Goal: Transaction & Acquisition: Purchase product/service

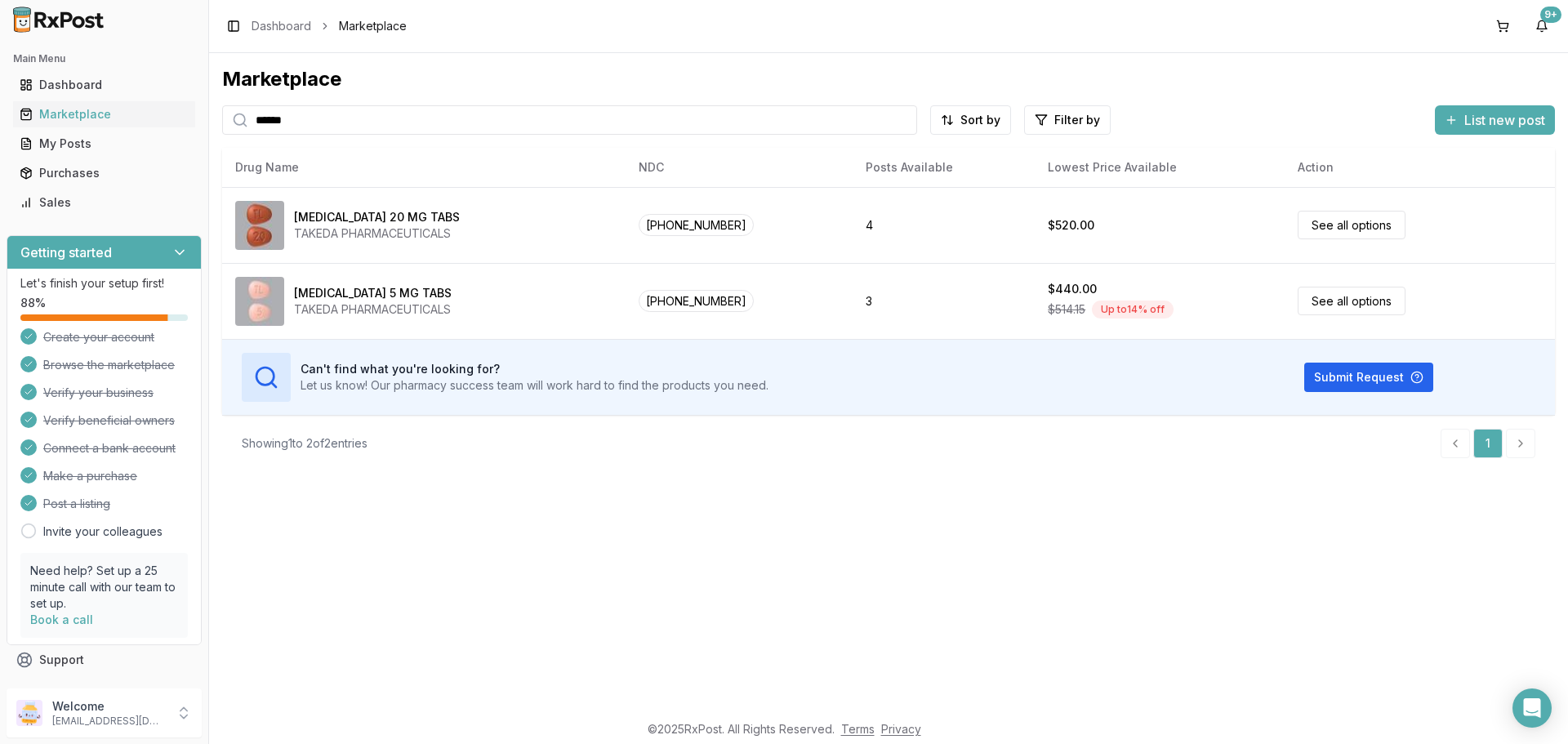
drag, startPoint x: 321, startPoint y: 121, endPoint x: 0, endPoint y: 158, distance: 323.1
click at [0, 173] on div "Main Menu Dashboard Marketplace My Posts Purchases Sales Getting started Let's …" at bounding box center [784, 372] width 1568 height 744
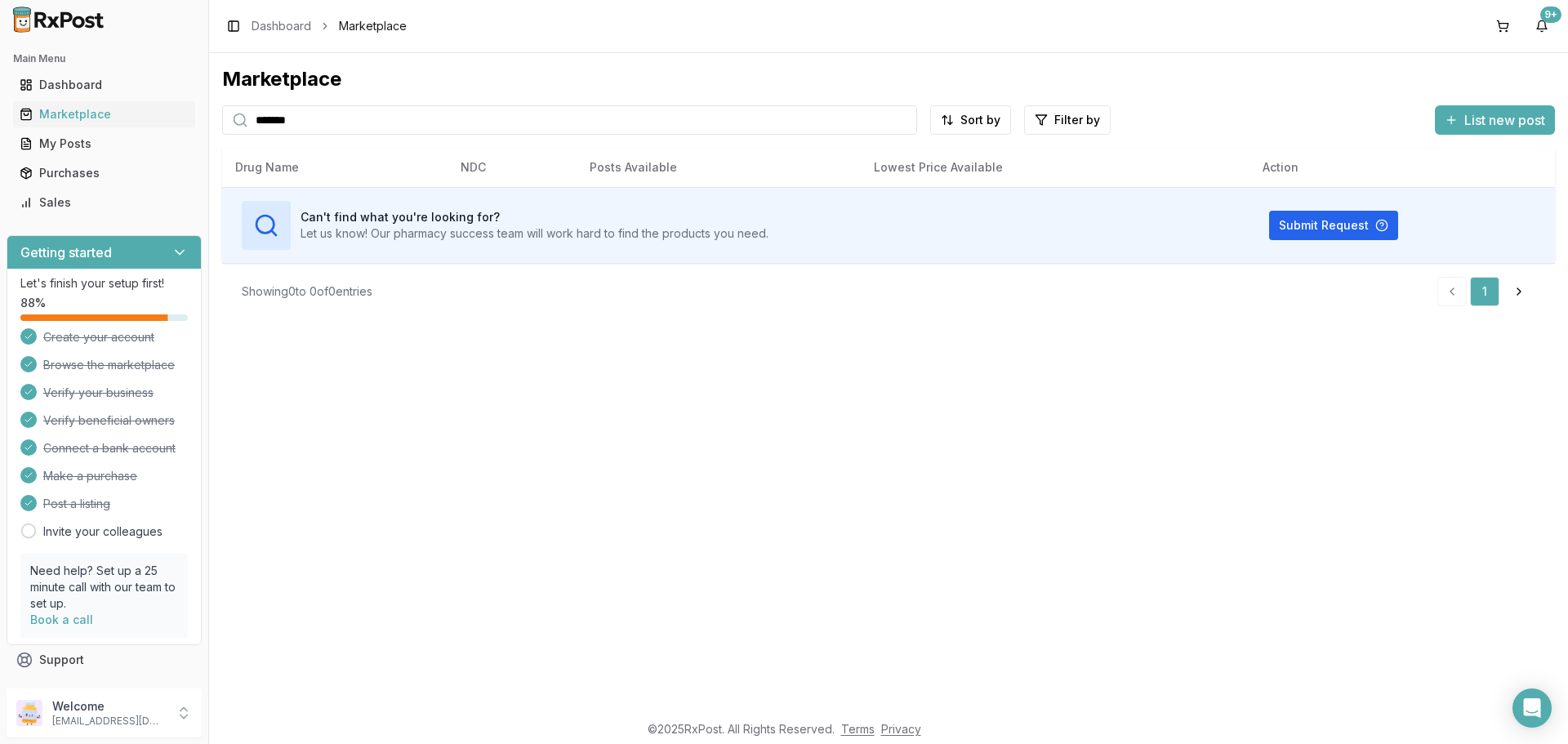
type input "*******"
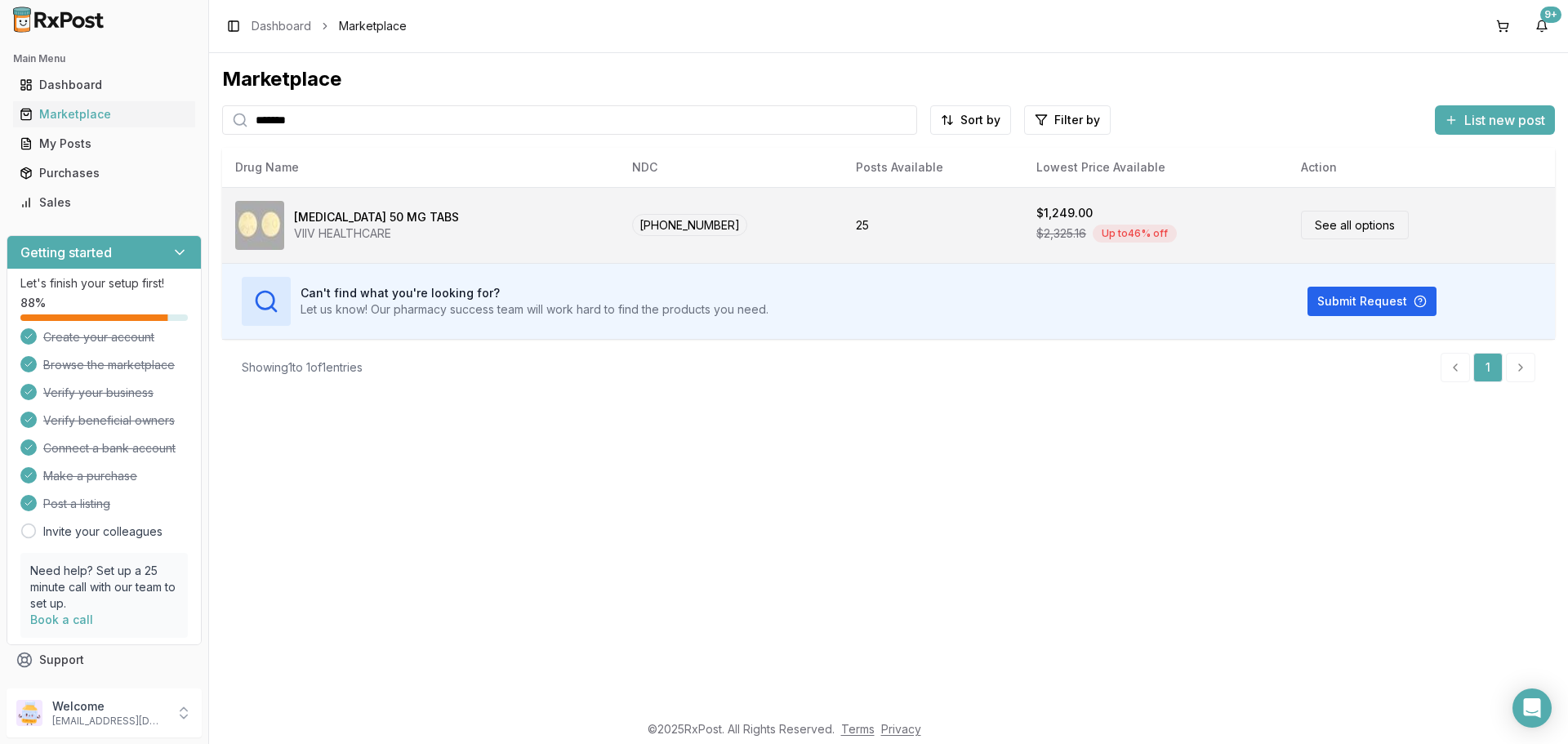
click at [334, 230] on div "VIIV HEALTHCARE" at bounding box center [376, 234] width 165 height 16
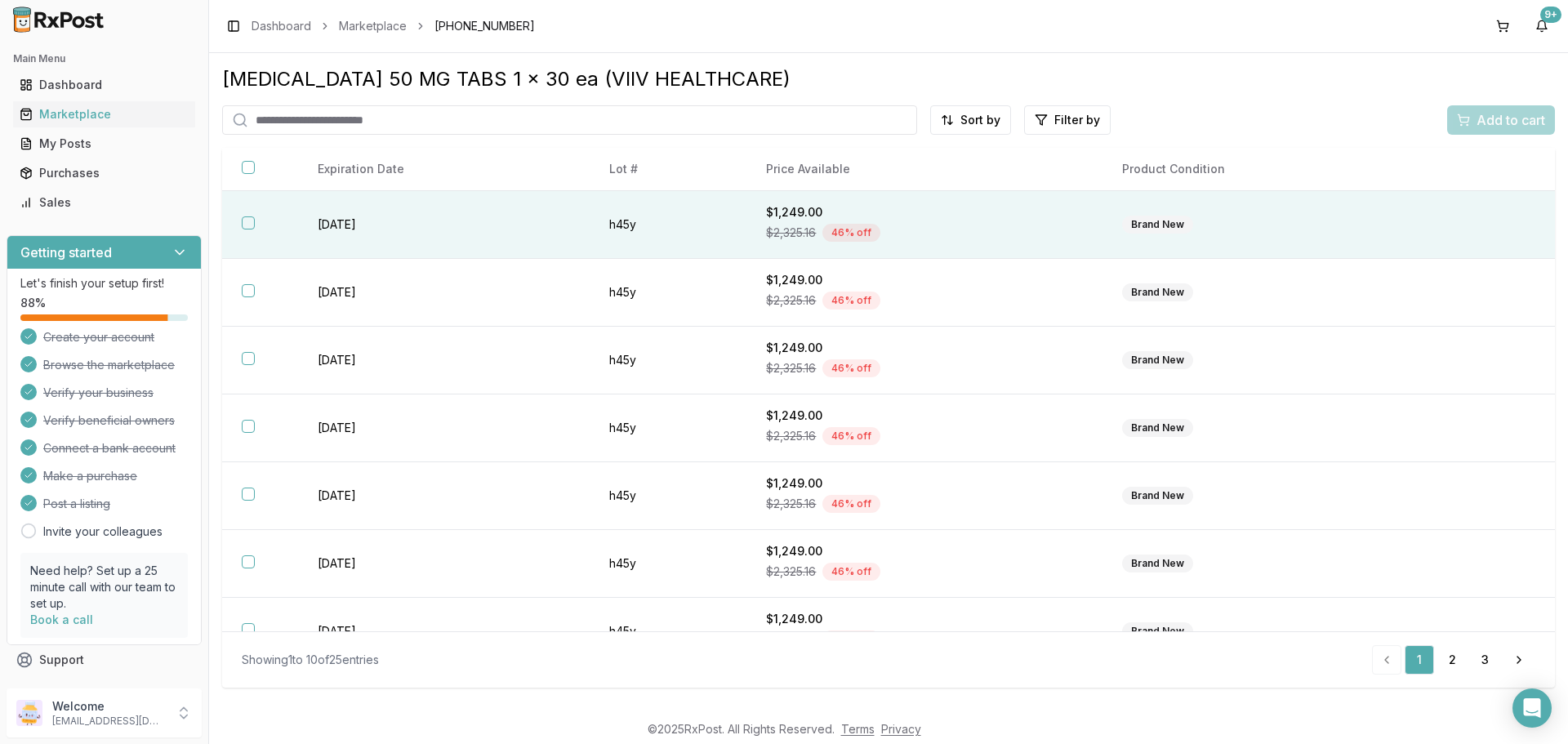
click at [245, 228] on button "button" at bounding box center [248, 223] width 13 height 13
click at [1482, 122] on span "Add to cart" at bounding box center [1510, 120] width 68 height 19
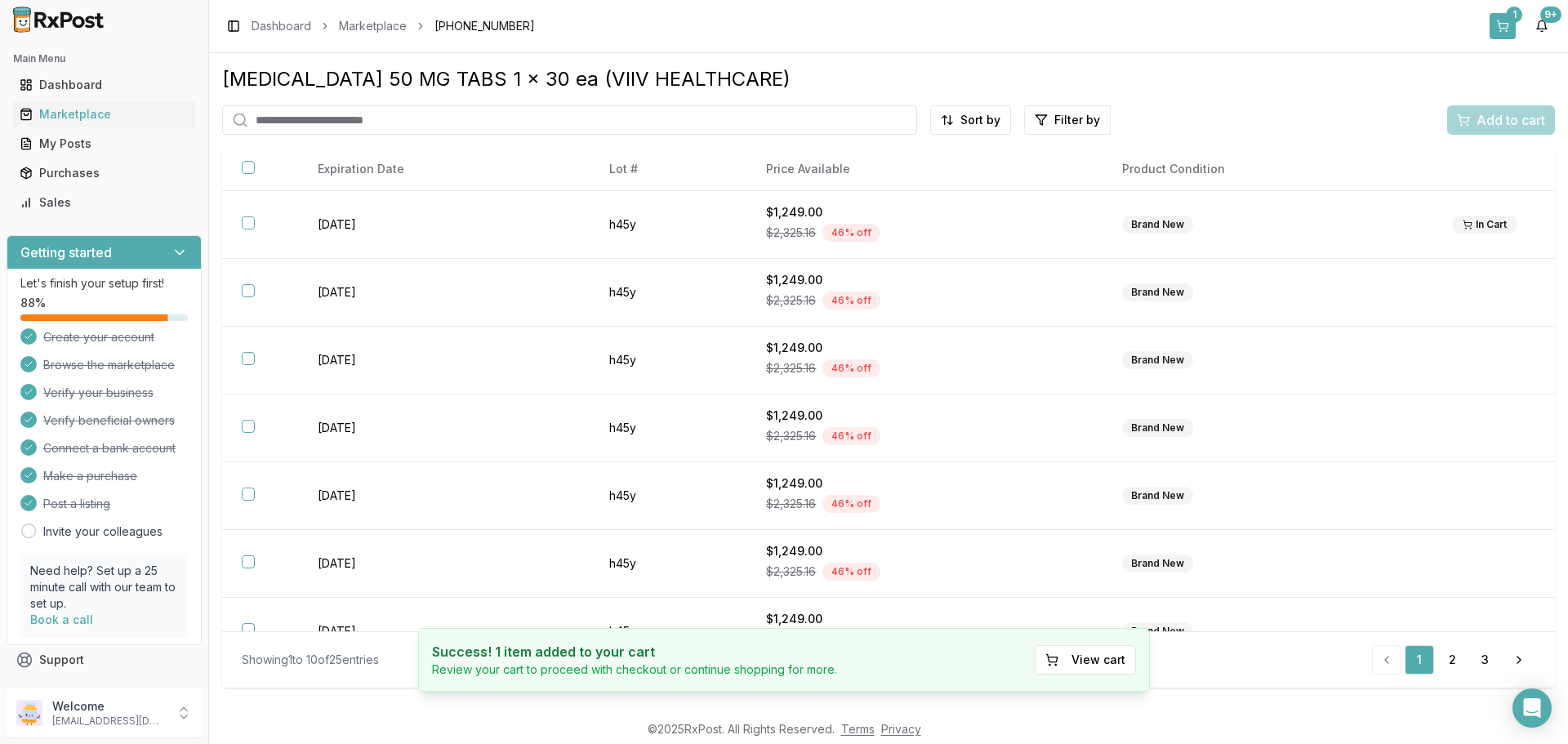
click at [1505, 28] on button "1" at bounding box center [1502, 26] width 26 height 26
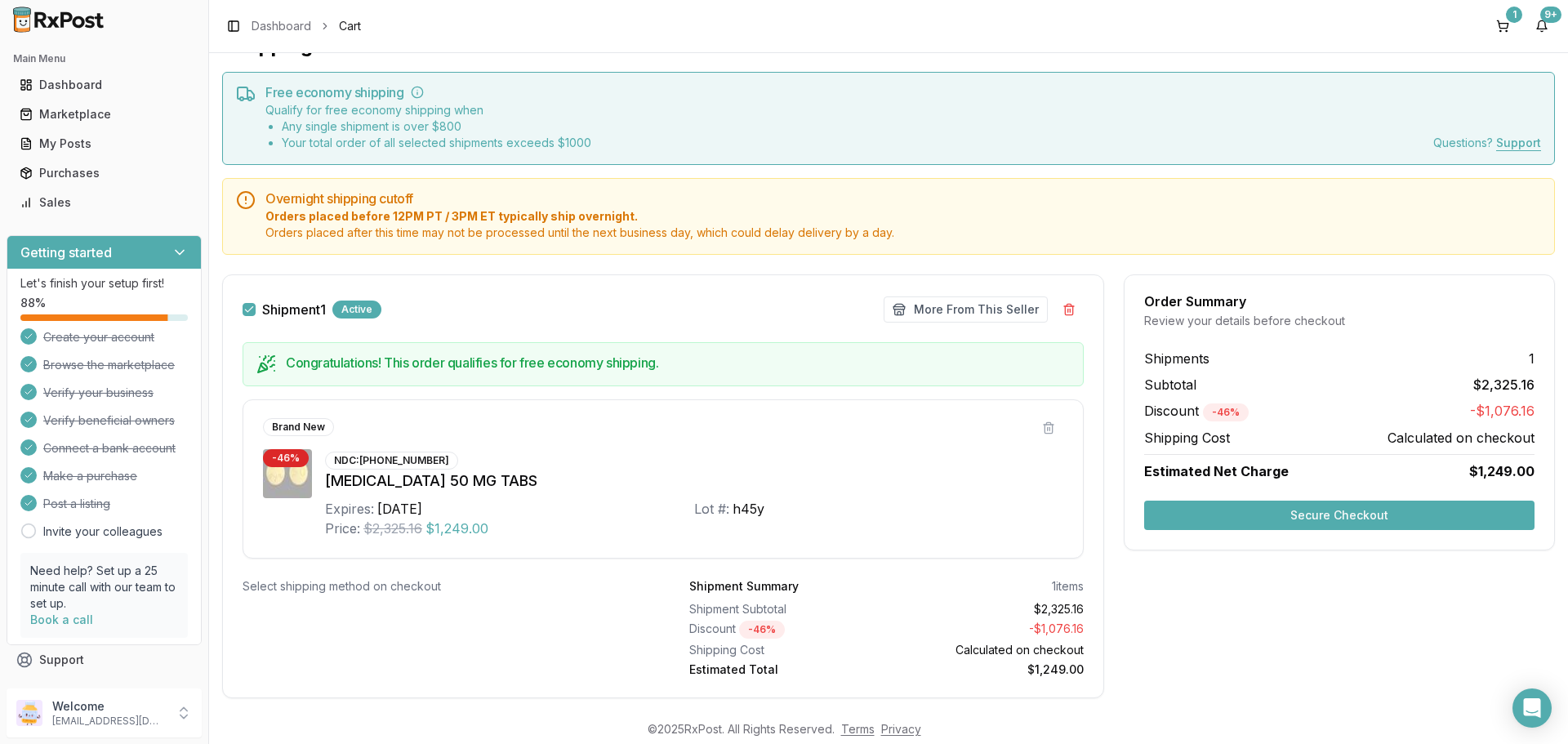
scroll to position [66, 0]
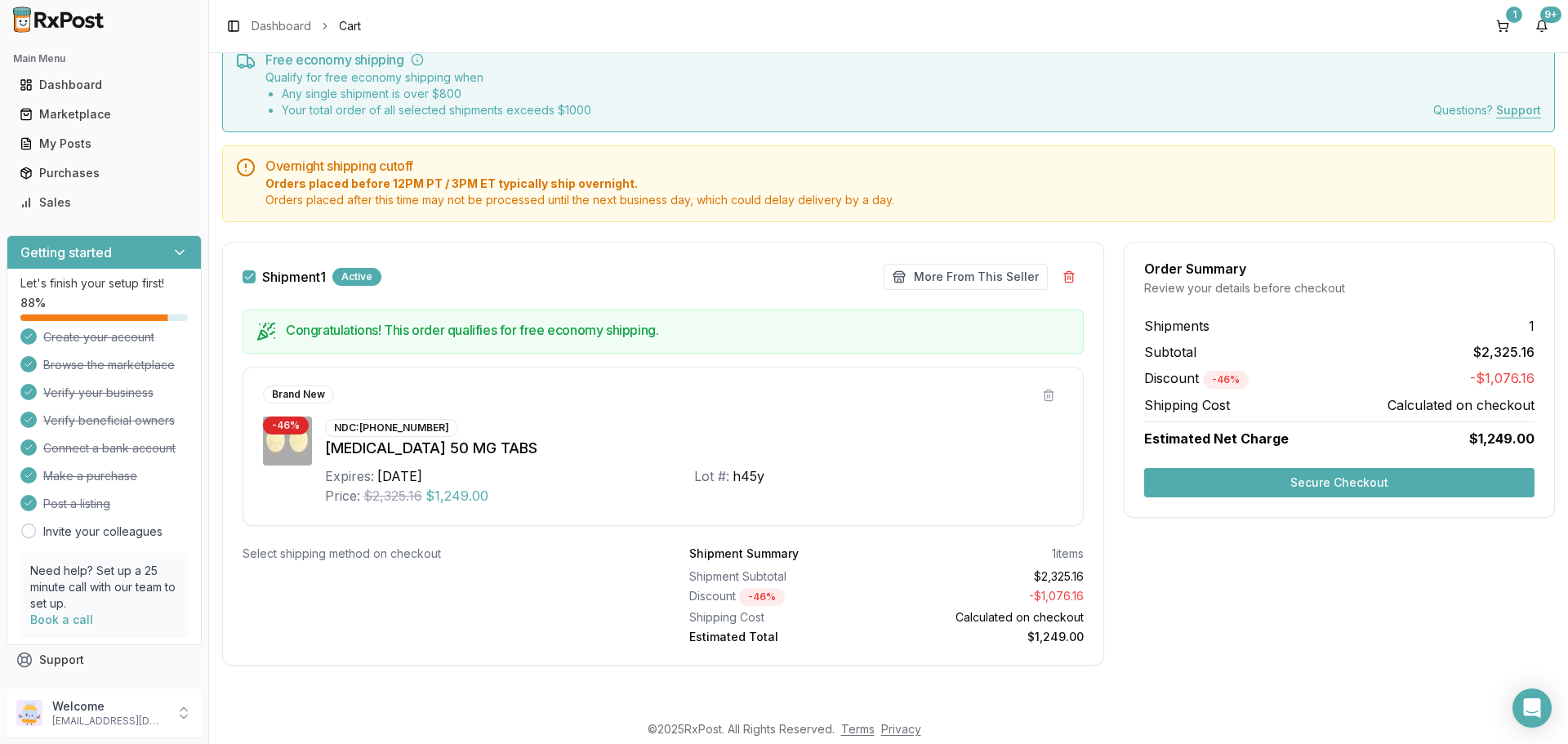
click at [1239, 497] on button "Secure Checkout" at bounding box center [1339, 482] width 390 height 29
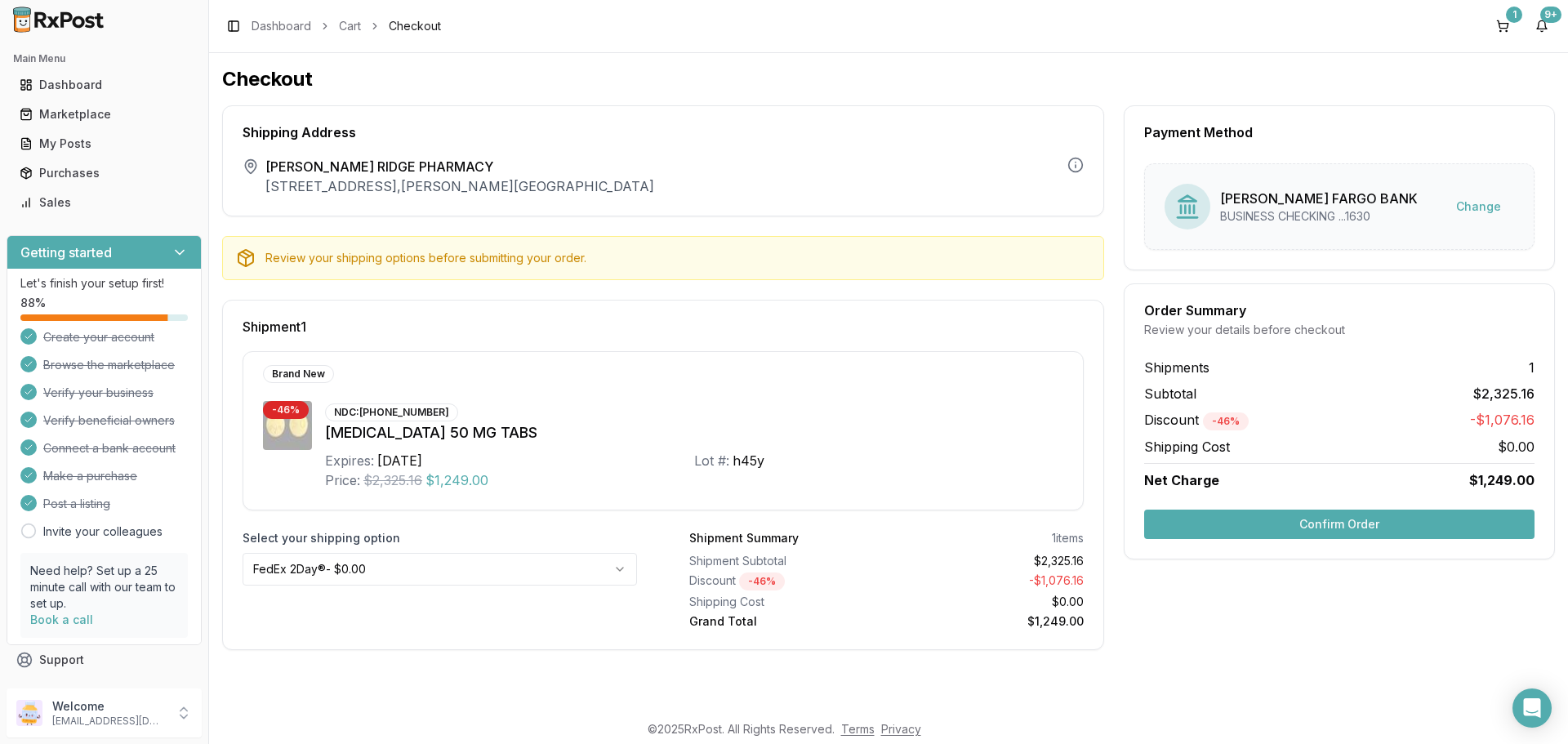
click at [537, 572] on html "Main Menu Dashboard Marketplace My Posts Purchases Sales Getting started Let's …" at bounding box center [784, 372] width 1568 height 744
click at [450, 571] on html "Main Menu Dashboard Marketplace My Posts Purchases Sales Getting started Let's …" at bounding box center [784, 372] width 1568 height 744
click at [1390, 520] on button "Confirm Order" at bounding box center [1339, 524] width 390 height 29
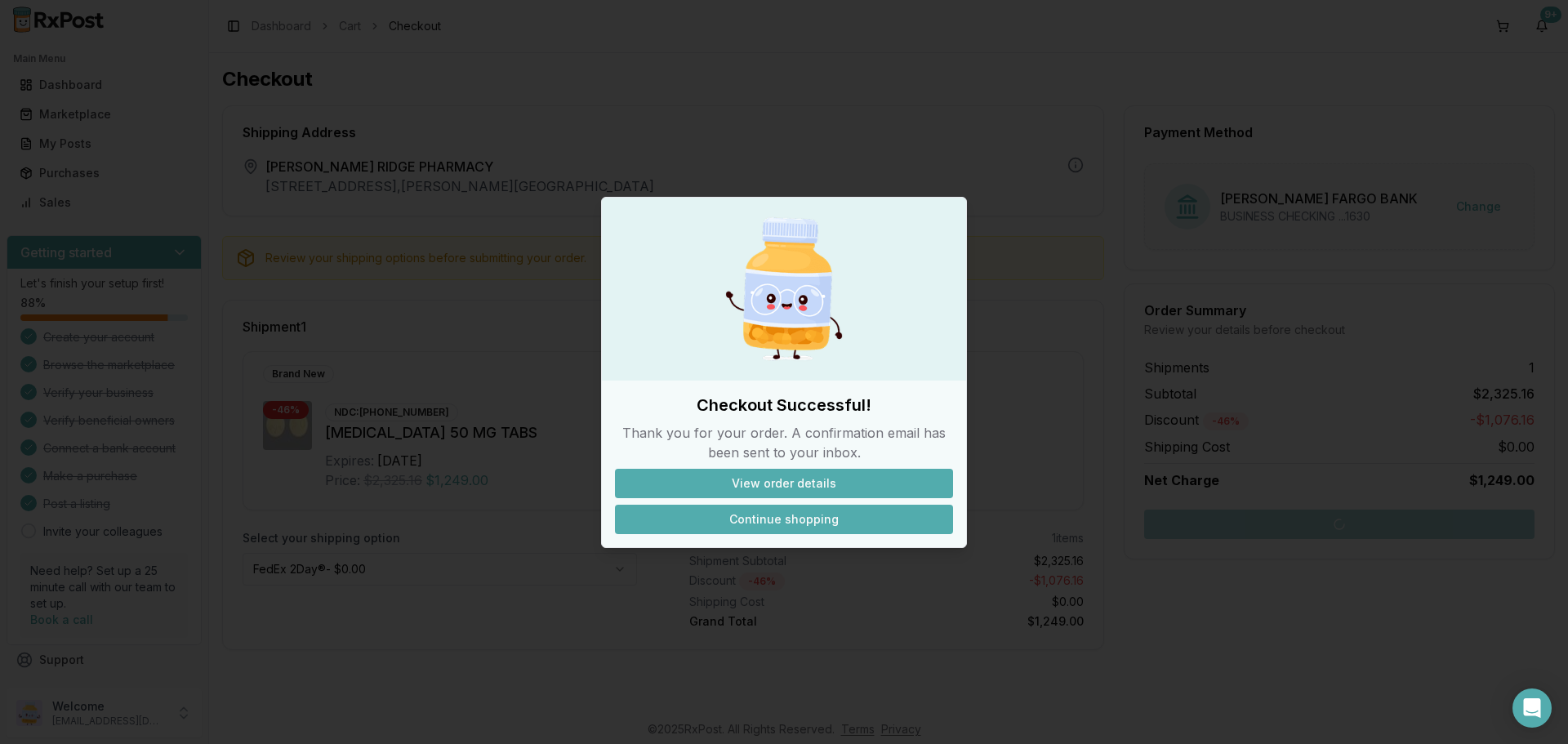
click at [760, 521] on button "Continue shopping" at bounding box center [784, 519] width 338 height 29
